Goal: Information Seeking & Learning: Check status

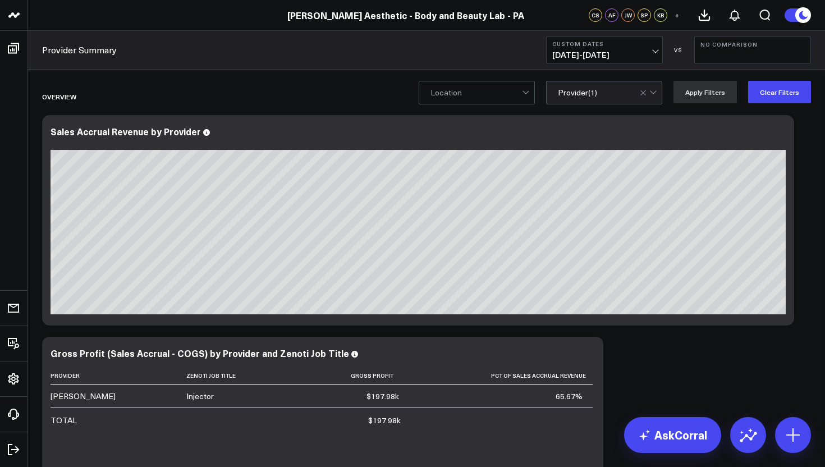
click at [655, 53] on span "[DATE] - [DATE]" at bounding box center [604, 54] width 104 height 9
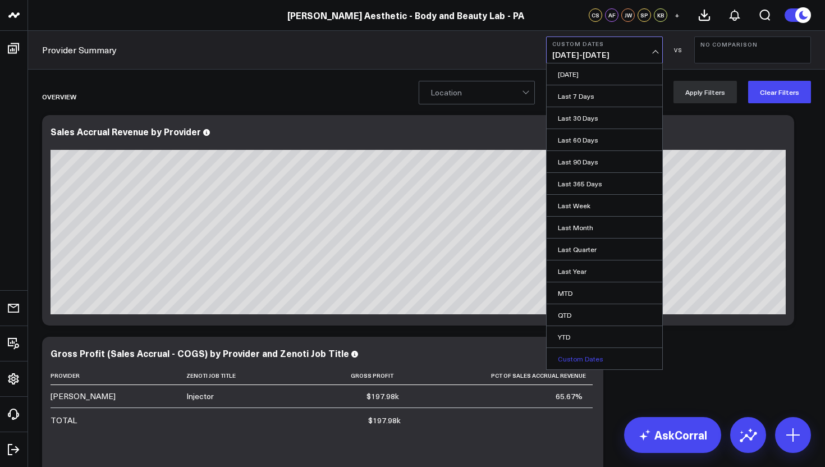
click at [585, 361] on link "Custom Dates" at bounding box center [604, 358] width 116 height 21
select select "8"
select select "2025"
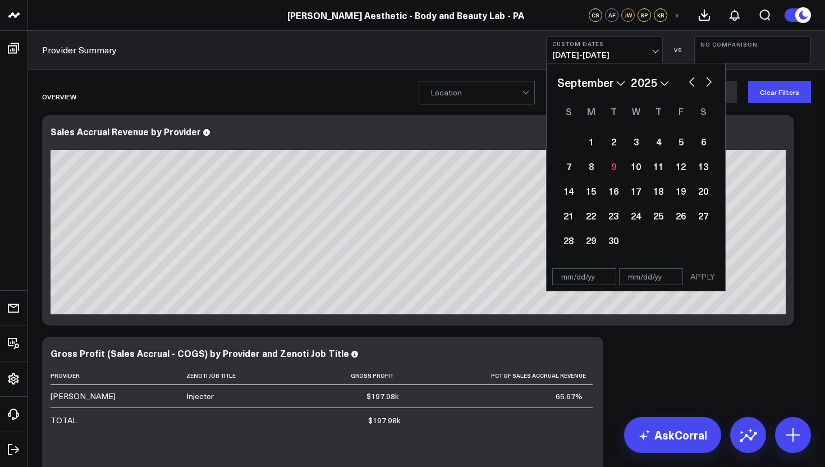
click at [588, 279] on input "text" at bounding box center [584, 276] width 64 height 17
select select "8"
select select "2025"
type input "[DATE]"
select select "2025"
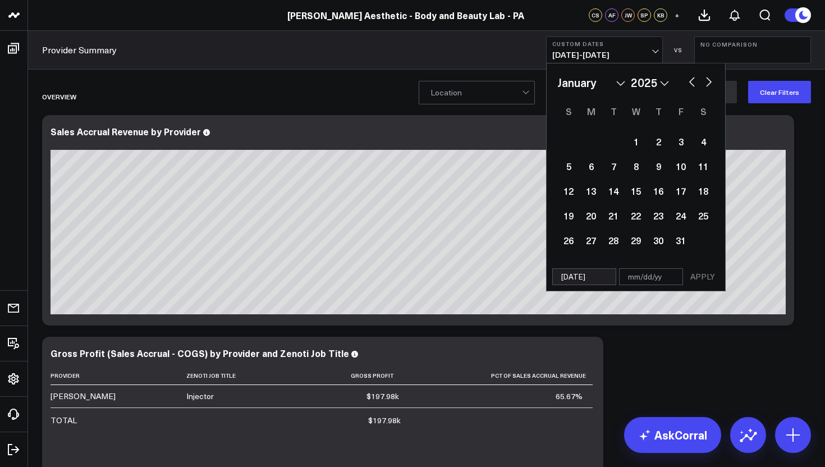
type input "[DATE]"
click at [652, 278] on input "text" at bounding box center [651, 276] width 64 height 17
select select "2025"
type input "0"
select select "2025"
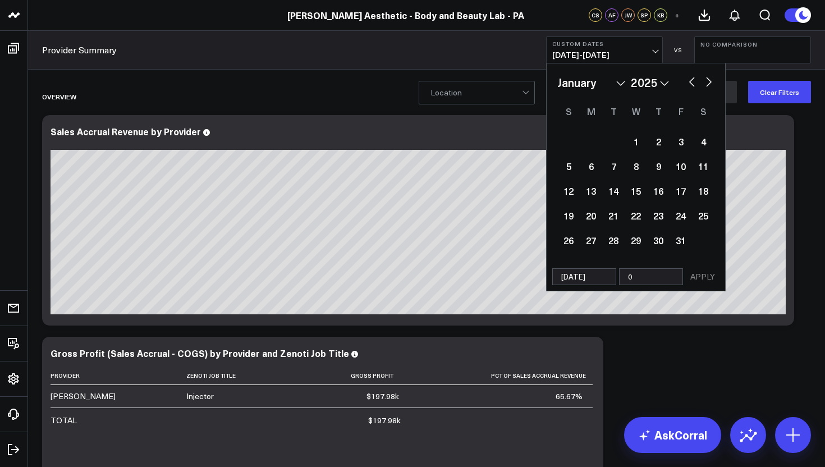
type input "09"
select select "2025"
type input "09/0"
select select "2025"
type input "09/08"
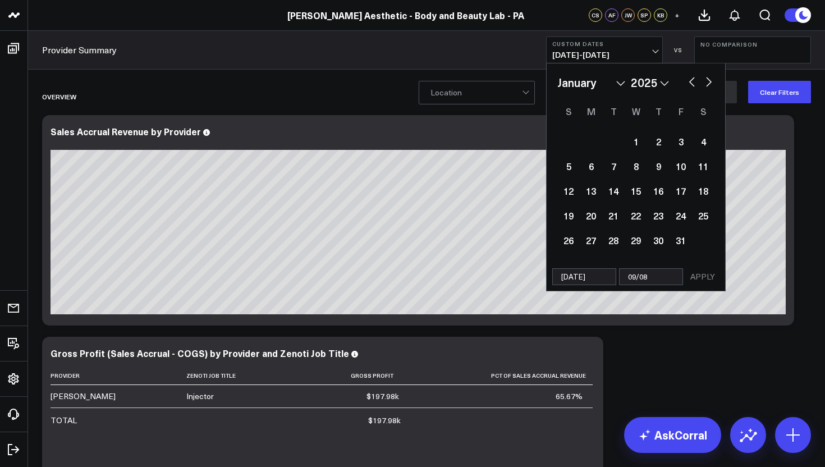
select select "2025"
type input "09/08/2"
select select "2025"
type input "[DATE]"
select select "2025"
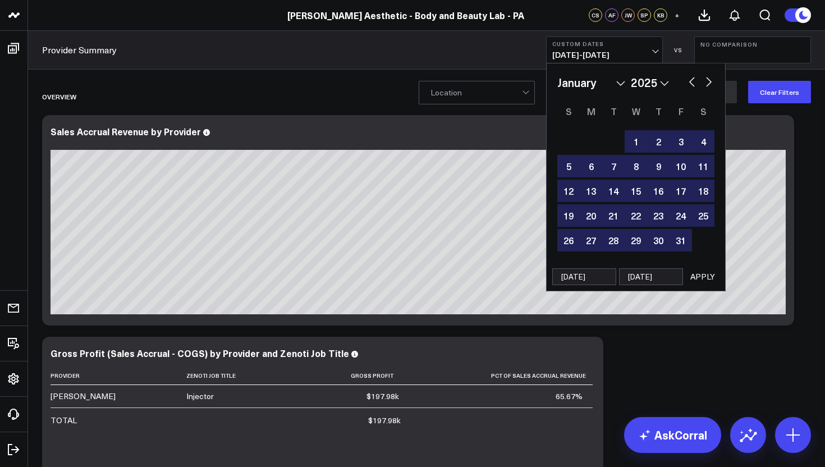
type input "[DATE]"
click at [705, 280] on button "APPLY" at bounding box center [702, 276] width 34 height 17
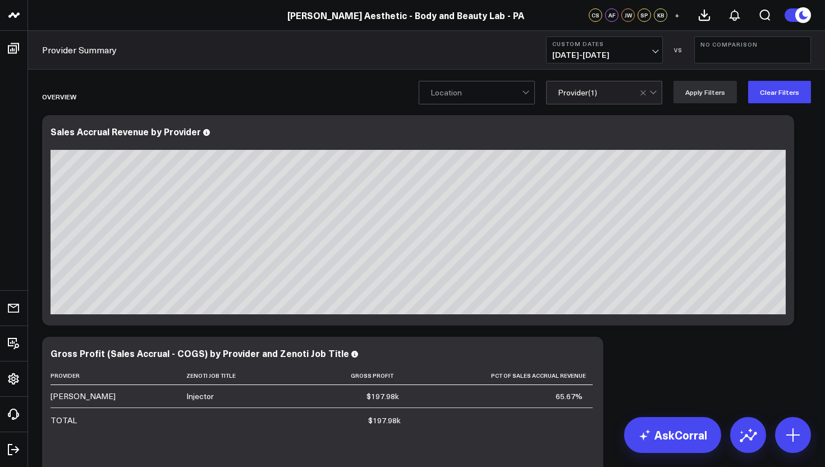
click at [658, 99] on div at bounding box center [648, 92] width 19 height 22
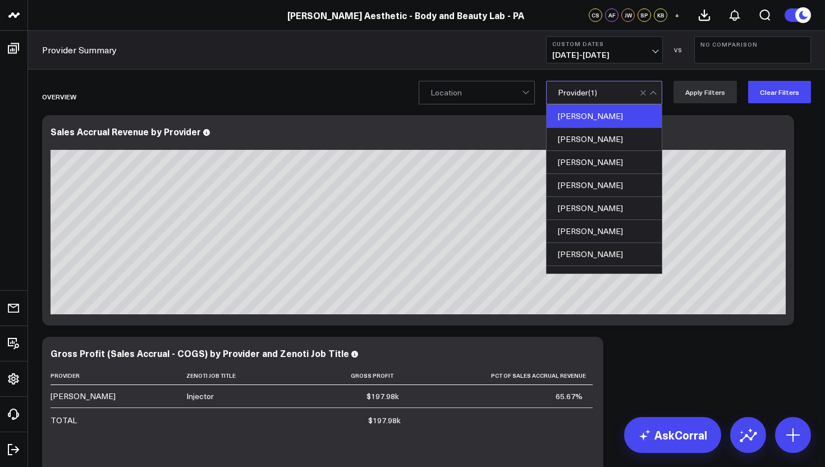
click at [615, 121] on div "[PERSON_NAME]" at bounding box center [603, 116] width 115 height 23
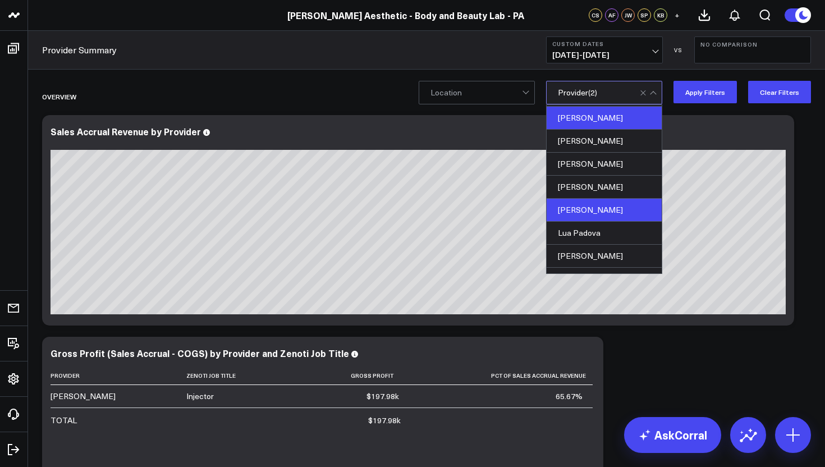
scroll to position [153, 0]
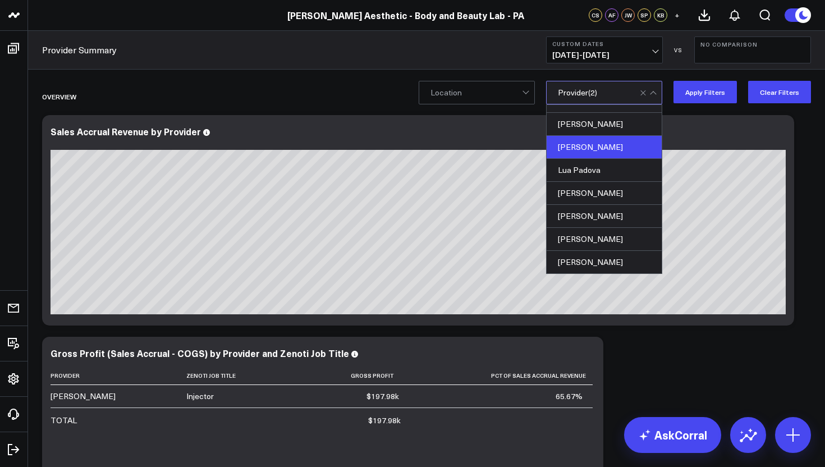
click at [614, 146] on div "[PERSON_NAME]" at bounding box center [603, 147] width 115 height 23
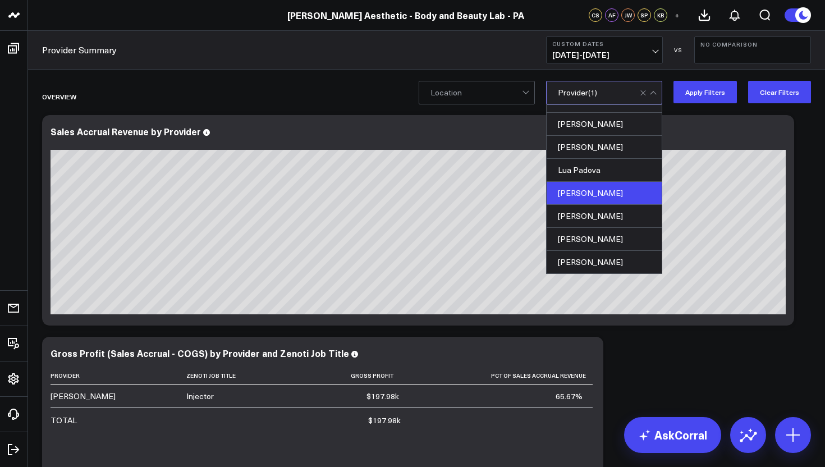
scroll to position [0, 0]
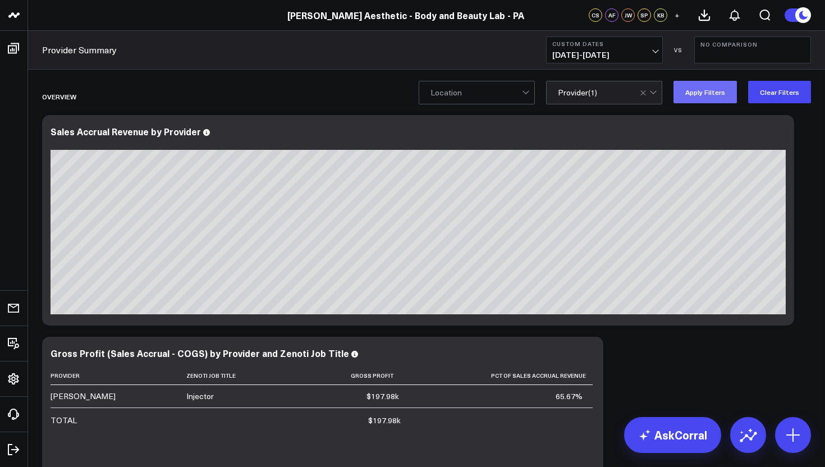
click at [715, 95] on button "Apply Filters" at bounding box center [704, 92] width 63 height 22
click at [659, 99] on div at bounding box center [654, 92] width 10 height 22
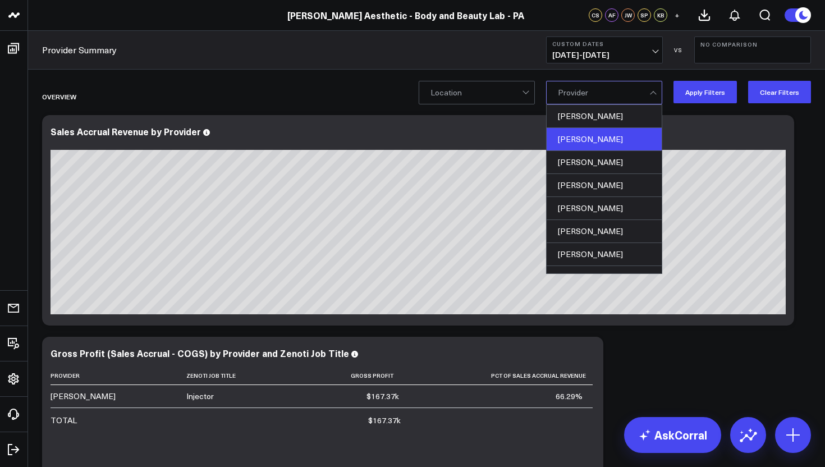
click at [615, 142] on div "[PERSON_NAME]" at bounding box center [603, 139] width 115 height 23
click at [720, 98] on button "Apply Filters" at bounding box center [704, 92] width 63 height 22
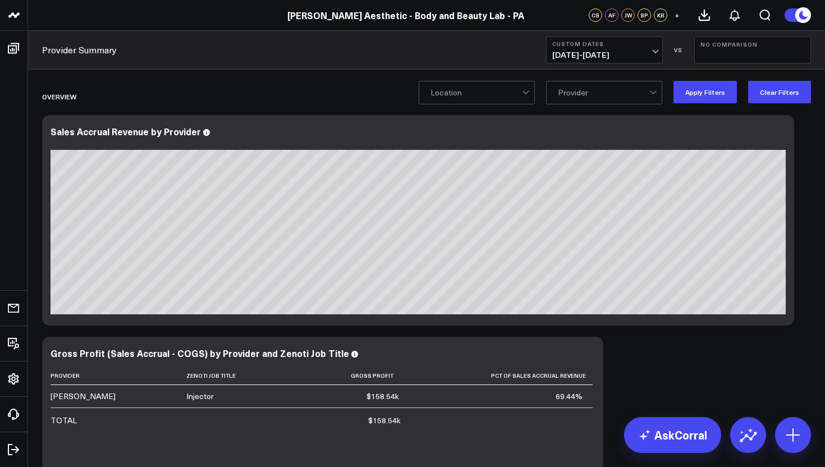
click at [658, 100] on div at bounding box center [654, 92] width 10 height 22
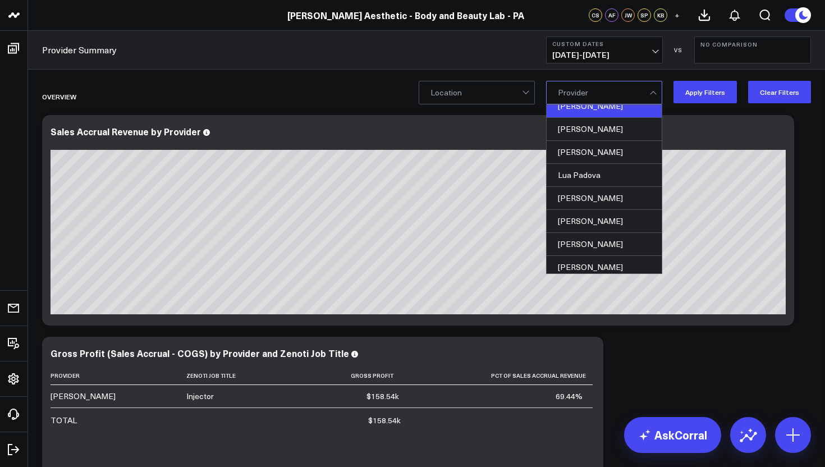
scroll to position [153, 0]
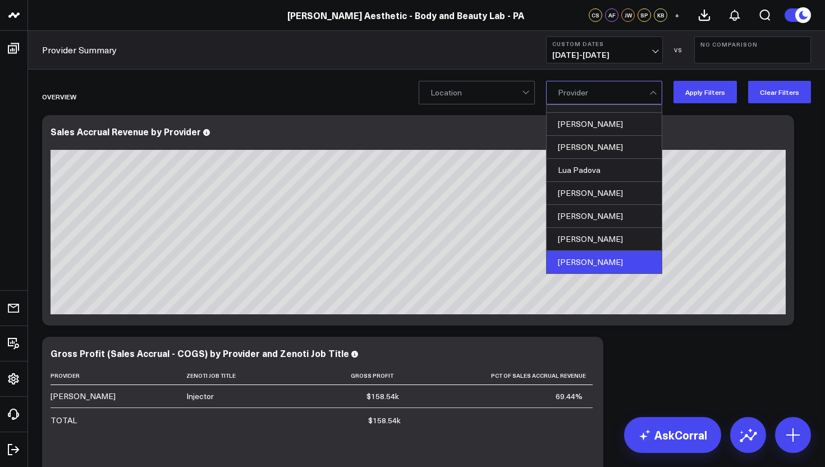
click at [593, 260] on div "[PERSON_NAME]" at bounding box center [603, 262] width 115 height 22
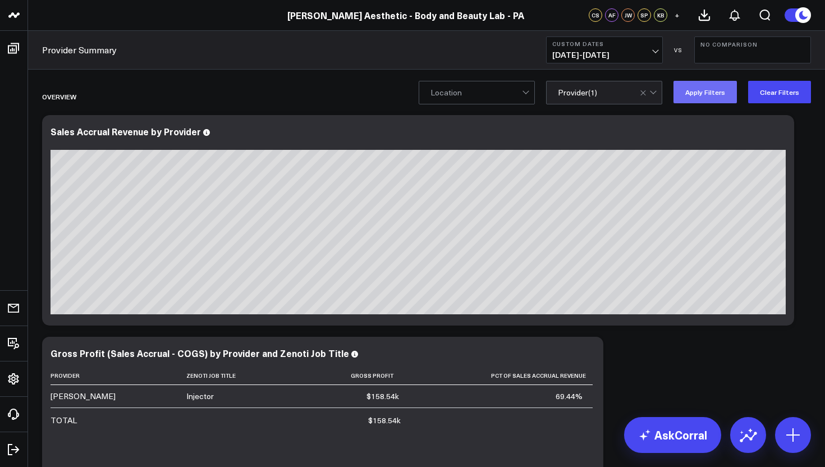
click at [708, 91] on button "Apply Filters" at bounding box center [704, 92] width 63 height 22
click at [644, 98] on div at bounding box center [648, 92] width 19 height 22
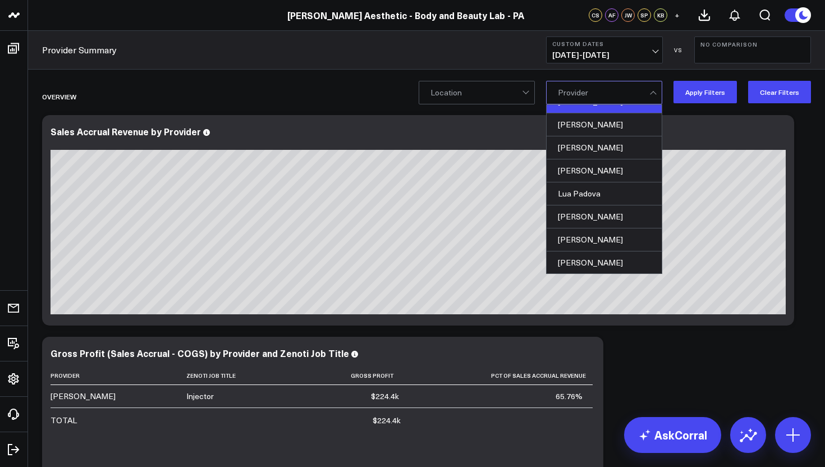
scroll to position [153, 0]
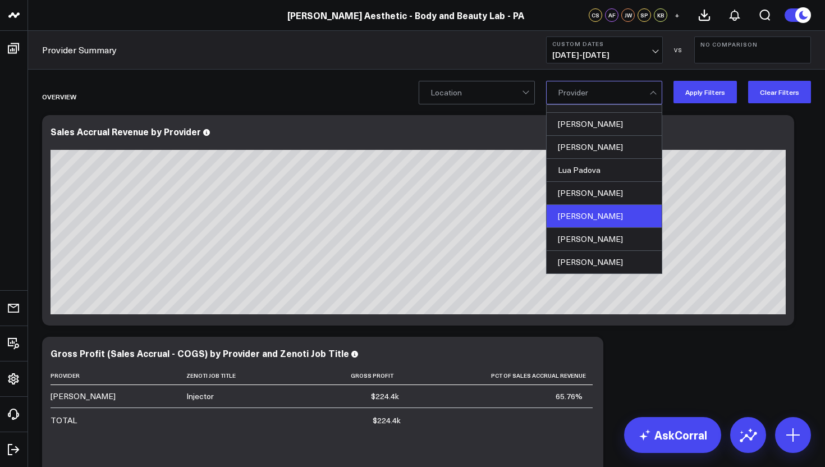
click at [616, 218] on div "[PERSON_NAME]" at bounding box center [603, 216] width 115 height 23
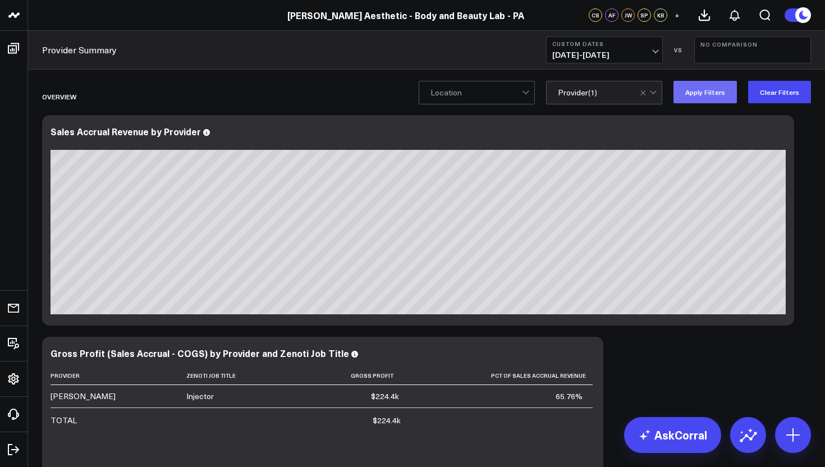
click at [711, 94] on button "Apply Filters" at bounding box center [704, 92] width 63 height 22
click at [646, 98] on div at bounding box center [648, 92] width 19 height 22
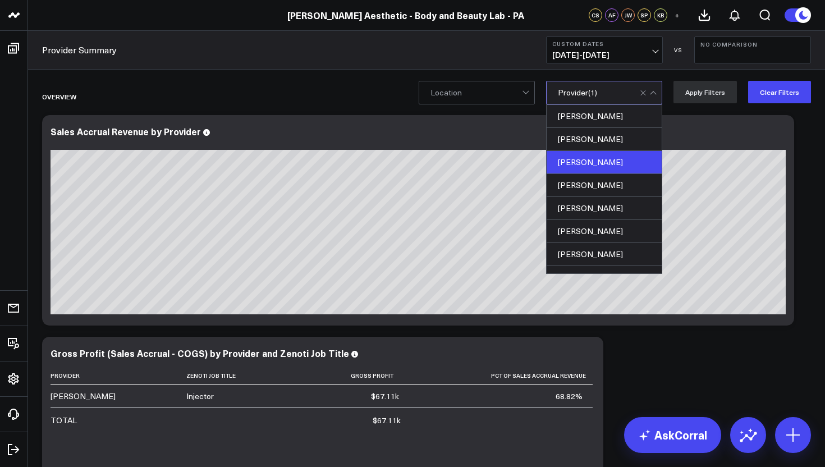
scroll to position [15, 0]
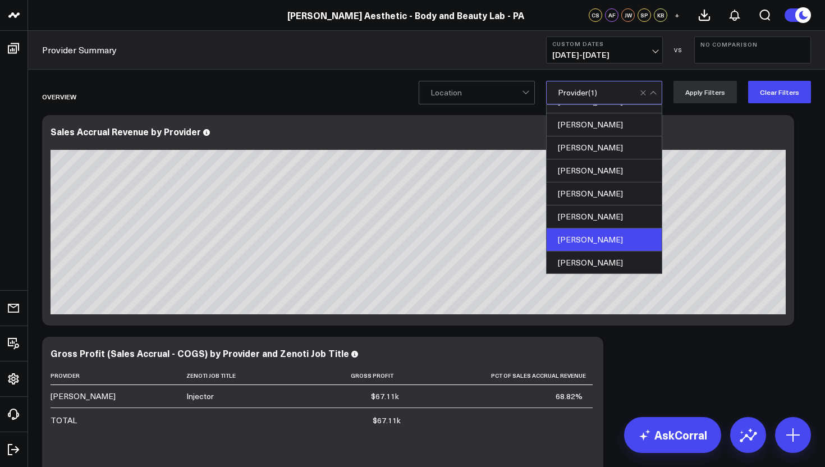
click at [581, 234] on div "[PERSON_NAME]" at bounding box center [603, 239] width 115 height 23
click at [601, 241] on div "[PERSON_NAME]" at bounding box center [603, 239] width 115 height 23
click at [709, 96] on button "Apply Filters" at bounding box center [704, 92] width 63 height 22
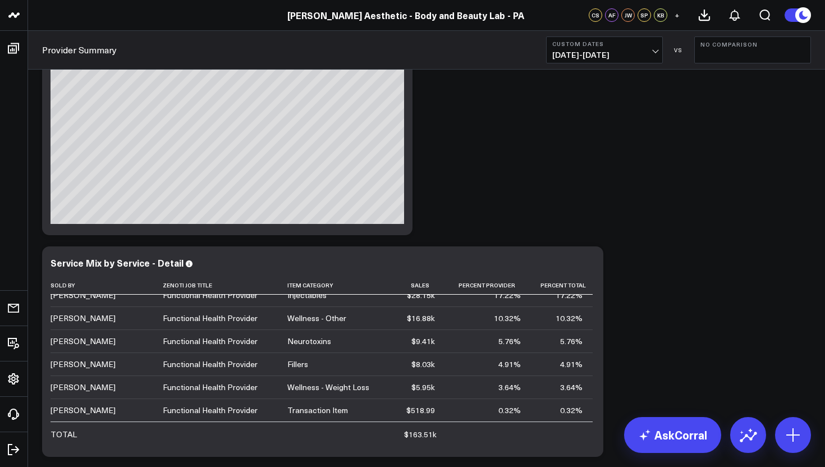
scroll to position [1646, 0]
